Goal: Navigation & Orientation: Find specific page/section

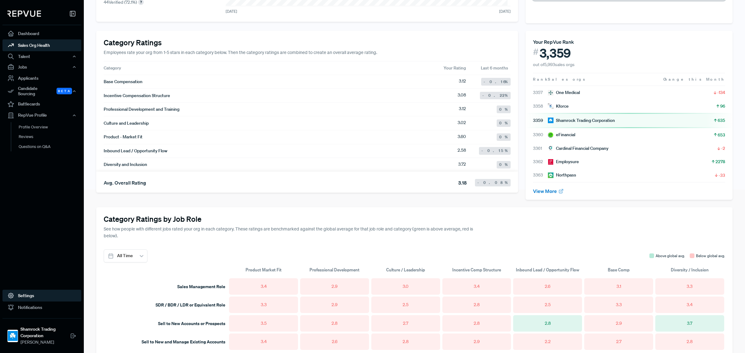
scroll to position [323, 0]
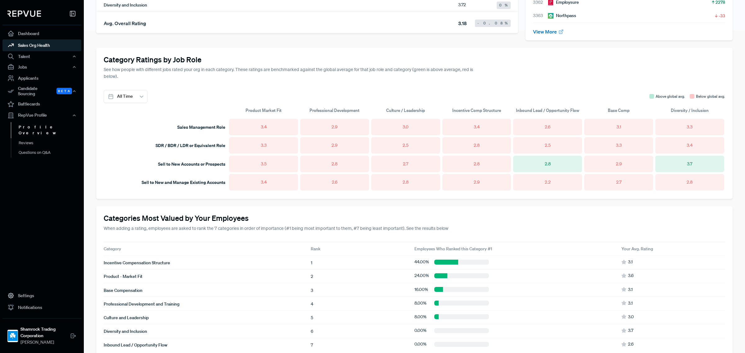
click at [33, 122] on link "Profile Overview" at bounding box center [50, 130] width 79 height 16
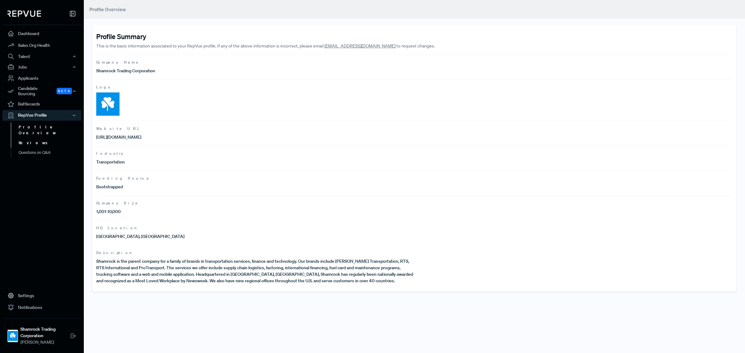
click at [41, 138] on link "Reviews" at bounding box center [50, 143] width 79 height 10
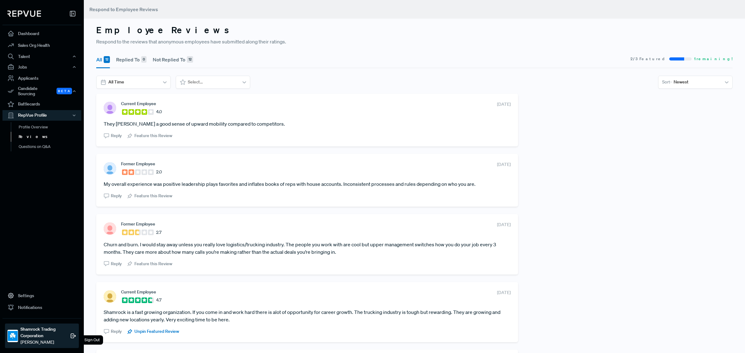
click at [24, 329] on strong "Shamrock Trading Corporation" at bounding box center [45, 332] width 50 height 13
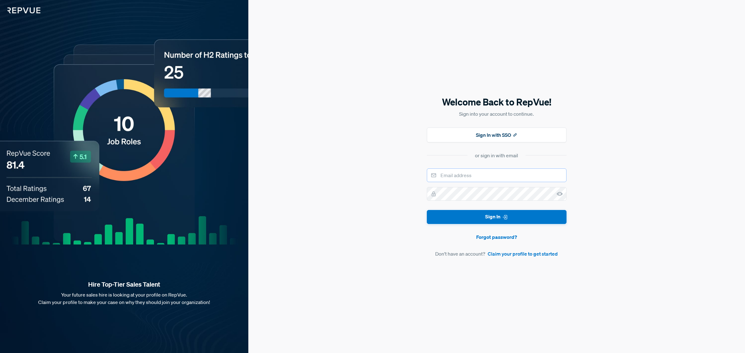
click at [492, 178] on input "email" at bounding box center [497, 175] width 140 height 14
type input "cgreenfield@shamrocktradingcorp.com"
click at [427, 210] on button "Sign In" at bounding box center [497, 217] width 140 height 14
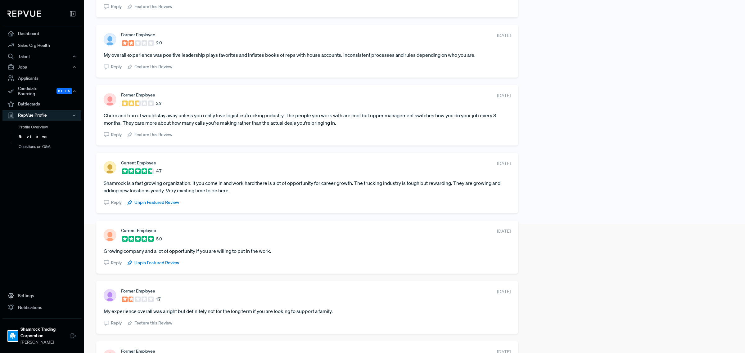
scroll to position [65, 0]
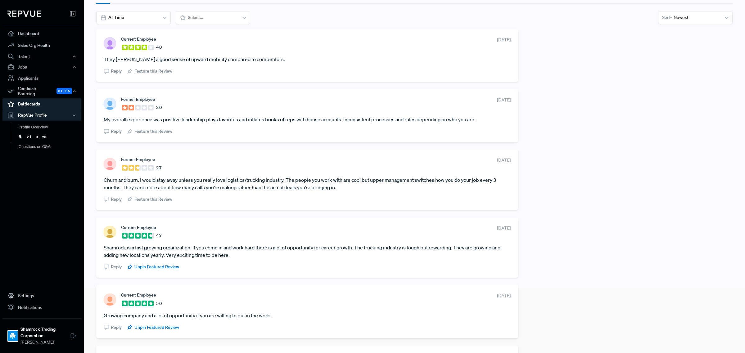
click at [33, 98] on link "Battlecards" at bounding box center [41, 104] width 79 height 12
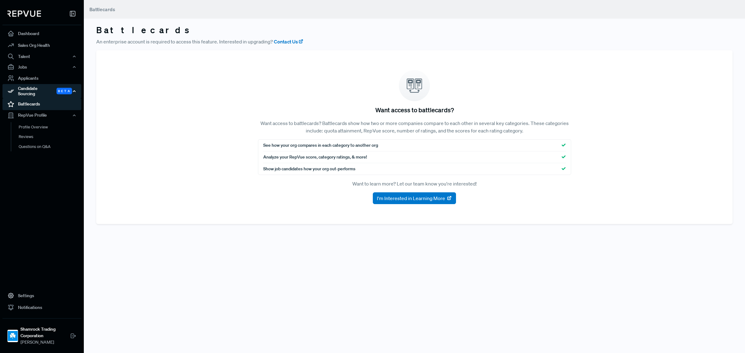
click at [38, 88] on div "Candidate Sourcing Beta" at bounding box center [41, 91] width 79 height 14
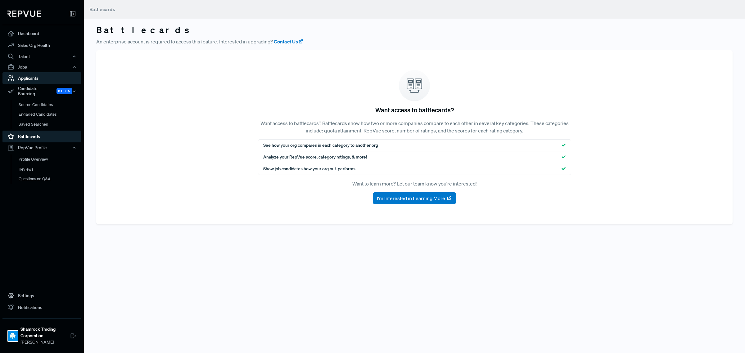
click at [29, 76] on link "Applicants" at bounding box center [41, 78] width 79 height 12
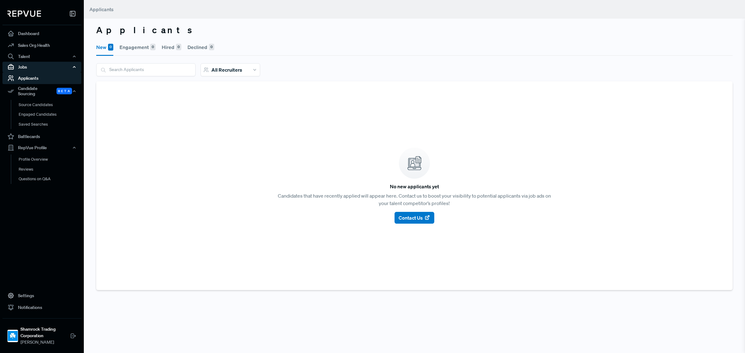
click at [33, 71] on div "Jobs" at bounding box center [41, 67] width 79 height 11
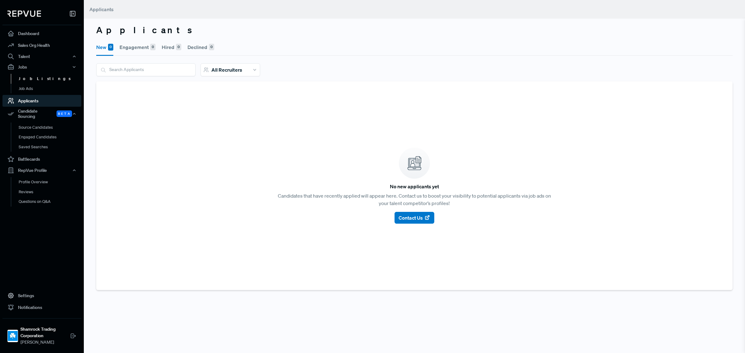
click at [35, 76] on link "Job Listings" at bounding box center [50, 79] width 79 height 10
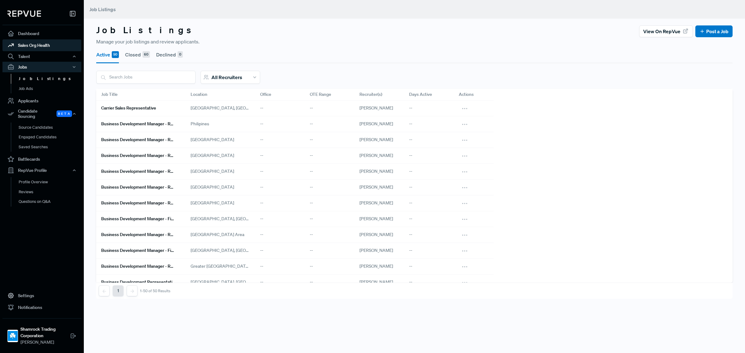
click at [44, 44] on link "Sales Org Health" at bounding box center [41, 45] width 79 height 12
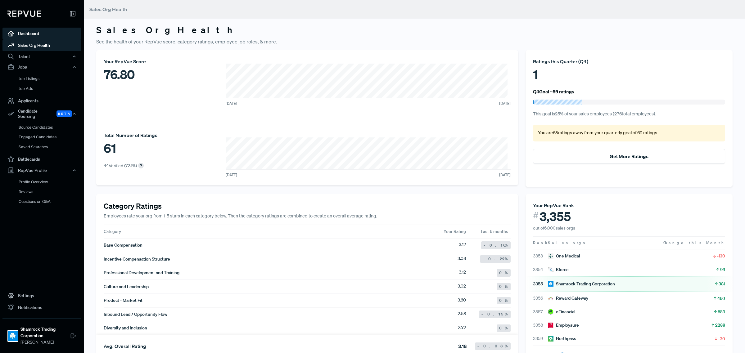
click at [33, 32] on link "Dashboard" at bounding box center [41, 34] width 79 height 12
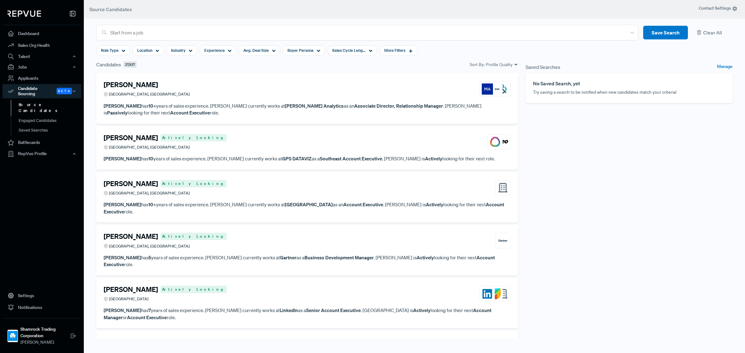
click at [27, 11] on img at bounding box center [24, 14] width 34 height 6
click at [72, 12] on use at bounding box center [72, 13] width 5 height 5
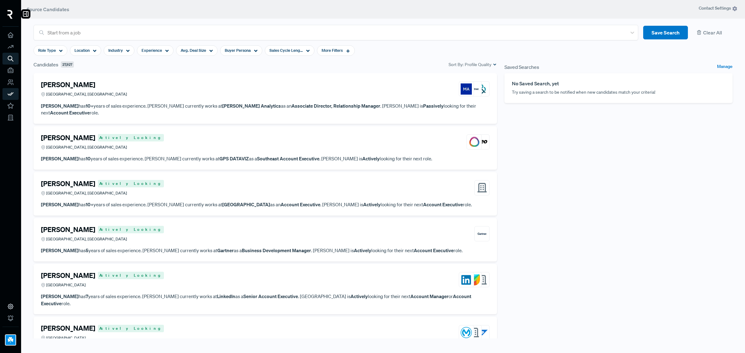
click at [11, 16] on img at bounding box center [9, 14] width 5 height 9
click at [24, 11] on use at bounding box center [25, 13] width 5 height 5
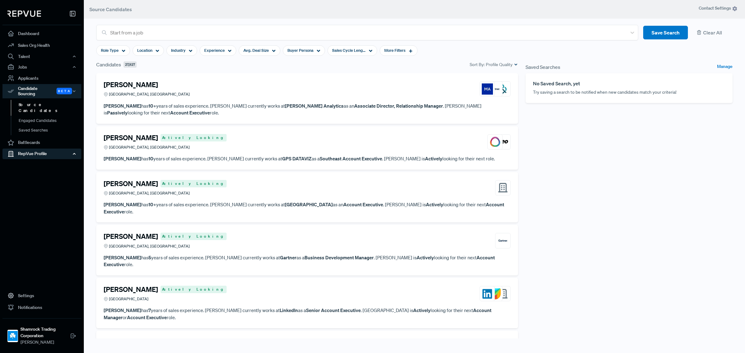
click at [44, 149] on div "RepVue Profile" at bounding box center [41, 154] width 79 height 11
click at [39, 149] on div "RepVue Profile" at bounding box center [41, 154] width 79 height 11
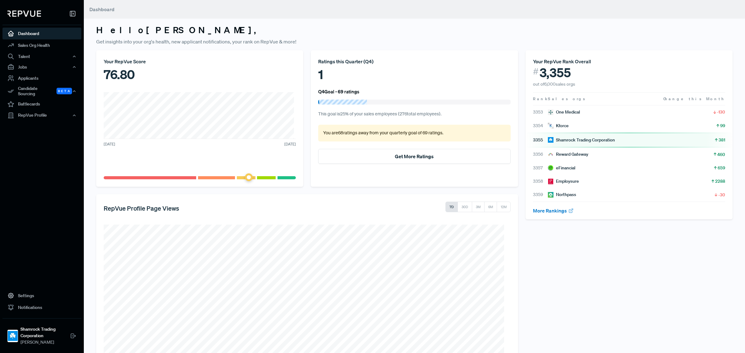
drag, startPoint x: 404, startPoint y: 0, endPoint x: 515, endPoint y: 7, distance: 111.0
click at [515, 7] on header "Dashboard" at bounding box center [414, 9] width 661 height 19
